Goal: Task Accomplishment & Management: Manage account settings

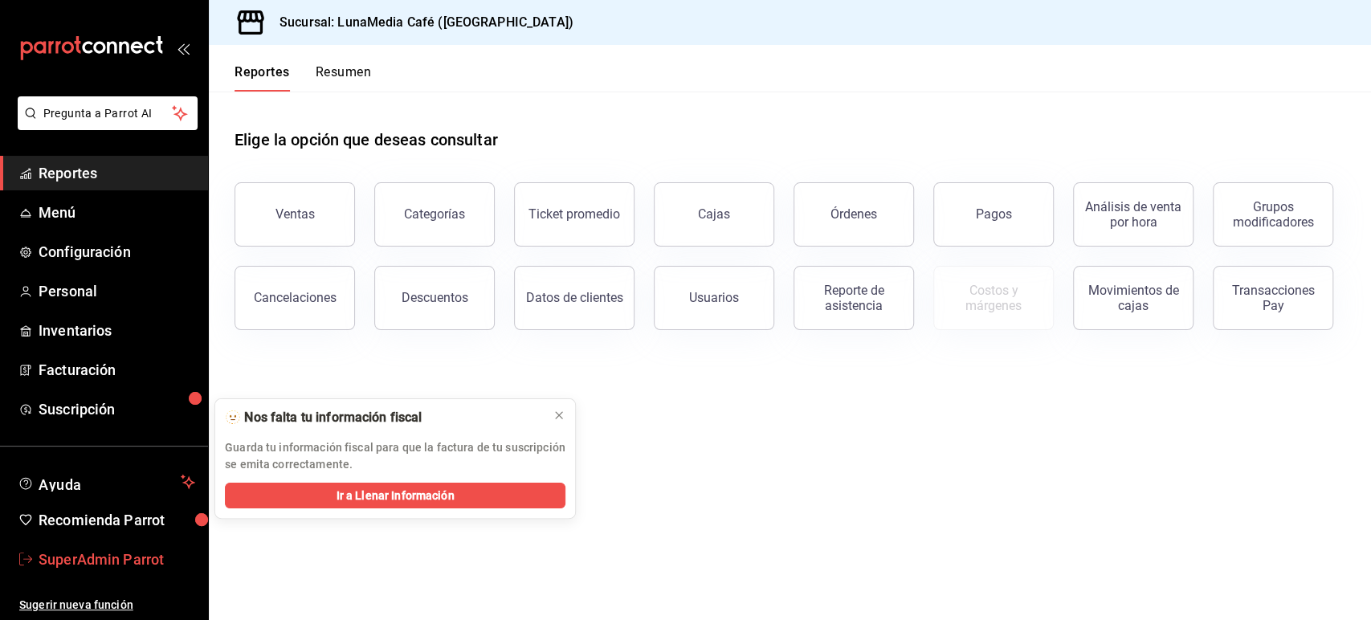
click at [128, 567] on span "SuperAdmin Parrot" at bounding box center [117, 559] width 157 height 22
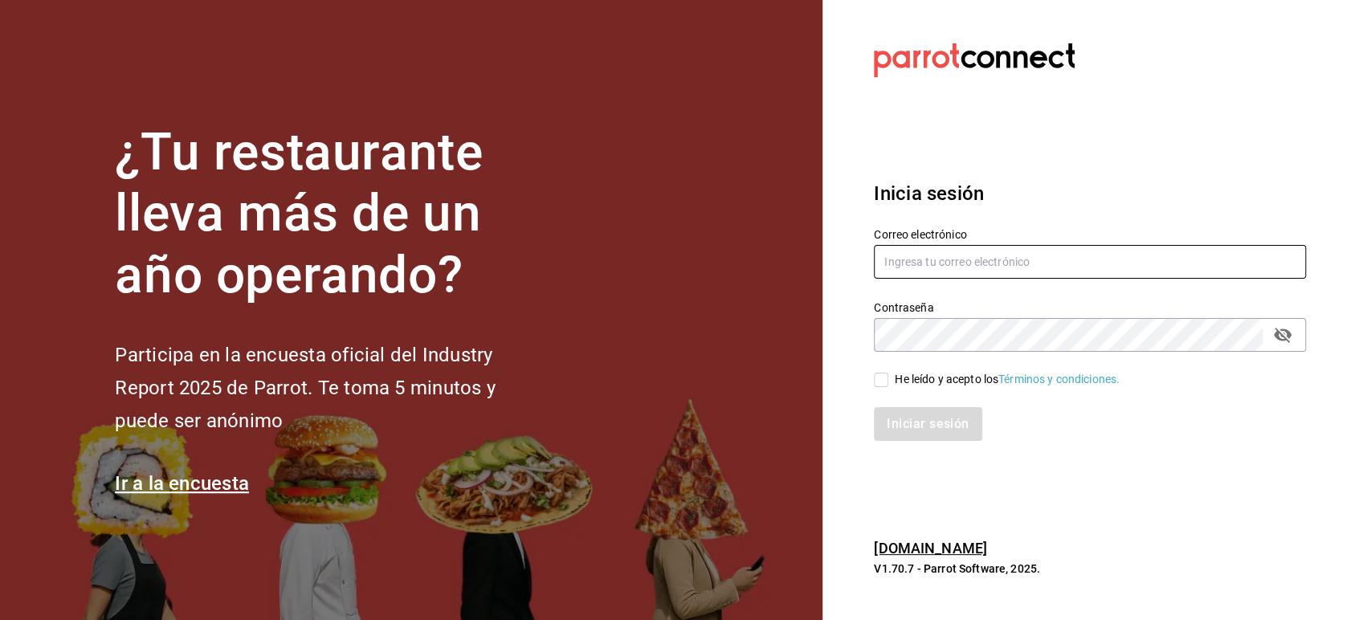
click at [912, 262] on input "text" at bounding box center [1090, 262] width 432 height 34
paste input "[EMAIL_ADDRESS][DOMAIN_NAME]"
type input "[EMAIL_ADDRESS][DOMAIN_NAME]"
click at [886, 380] on input "He leído y acepto los Términos y condiciones." at bounding box center [881, 380] width 14 height 14
checkbox input "true"
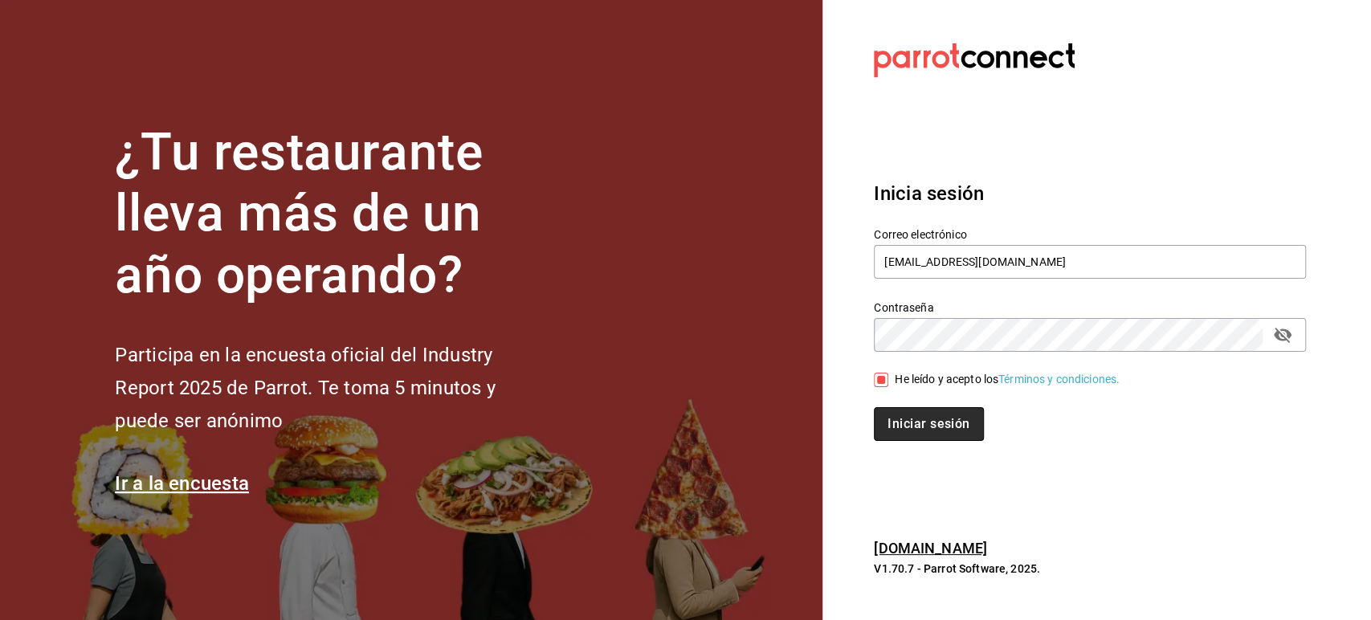
click at [907, 422] on button "Iniciar sesión" at bounding box center [928, 424] width 109 height 34
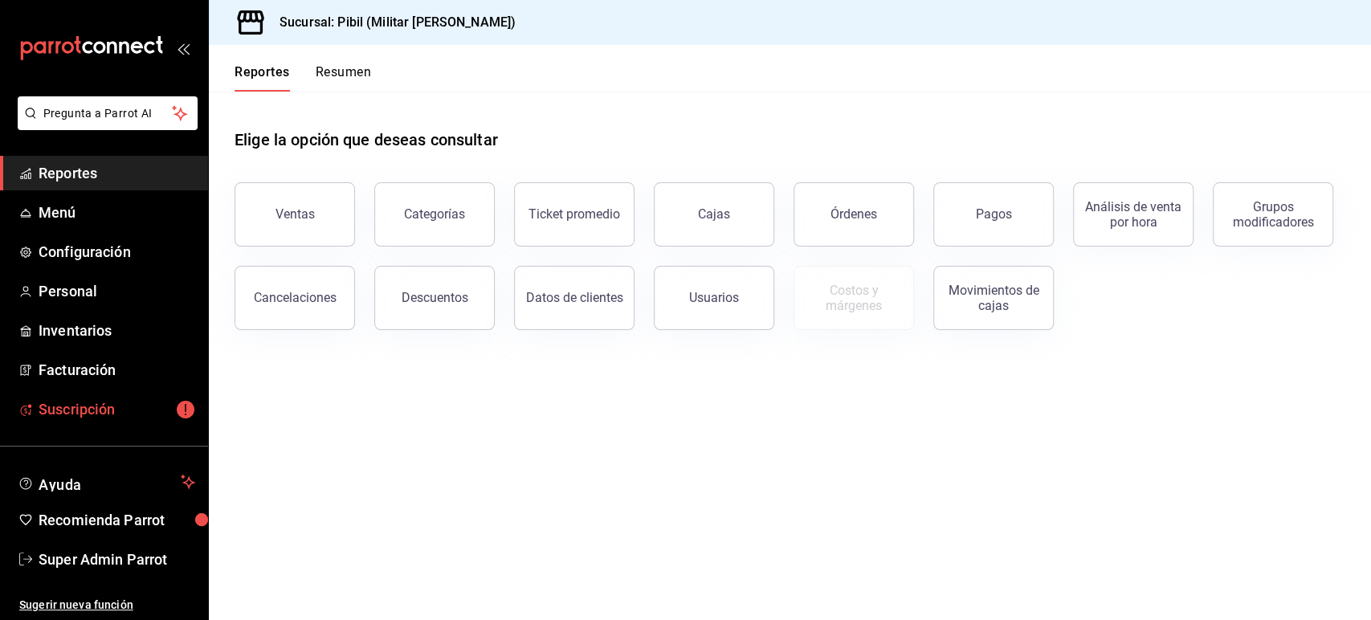
click at [84, 405] on span "Suscripción" at bounding box center [117, 409] width 157 height 22
